Goal: Information Seeking & Learning: Understand process/instructions

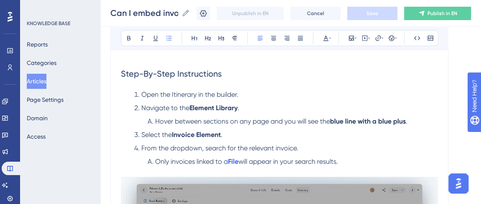
click at [290, 81] on h2 "Step-By-Step Instructions" at bounding box center [279, 73] width 317 height 25
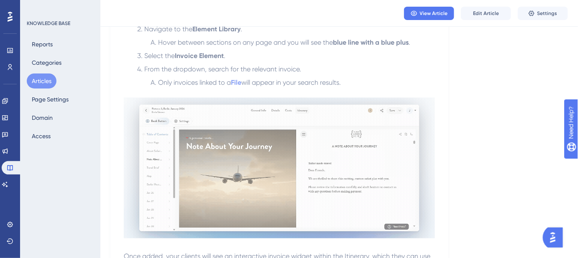
scroll to position [114, 0]
